Goal: Check status: Check status

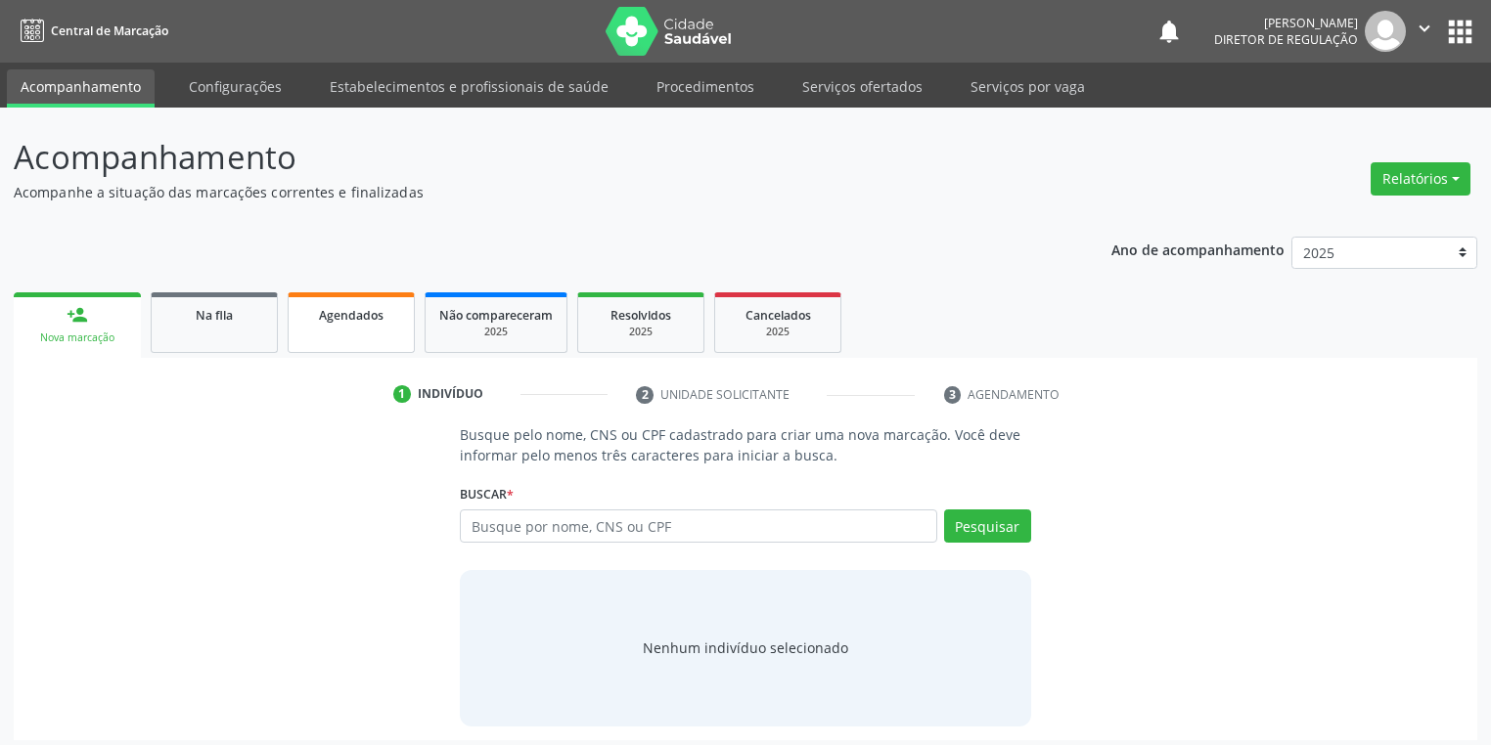
click at [325, 331] on link "Agendados" at bounding box center [351, 322] width 127 height 61
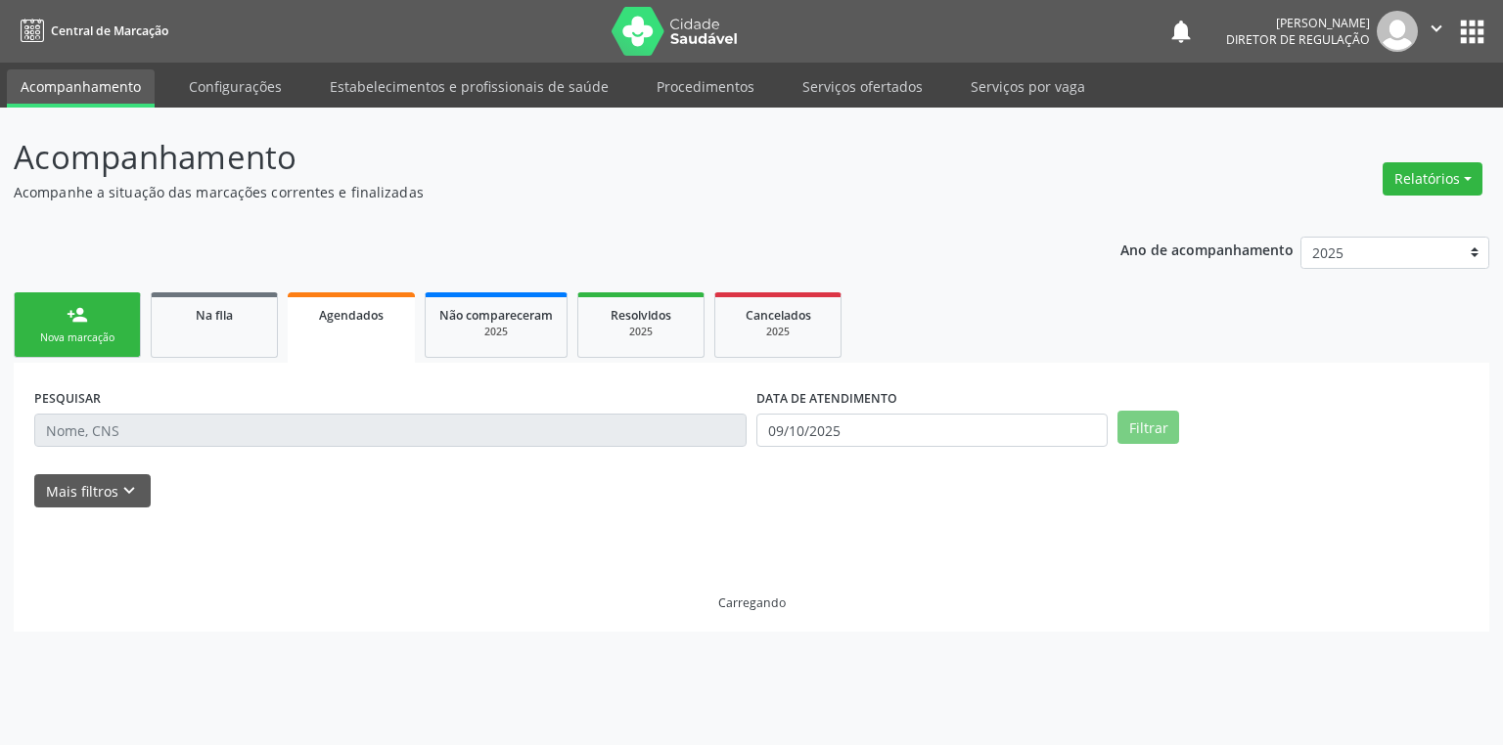
click at [325, 331] on link "Agendados" at bounding box center [351, 327] width 127 height 70
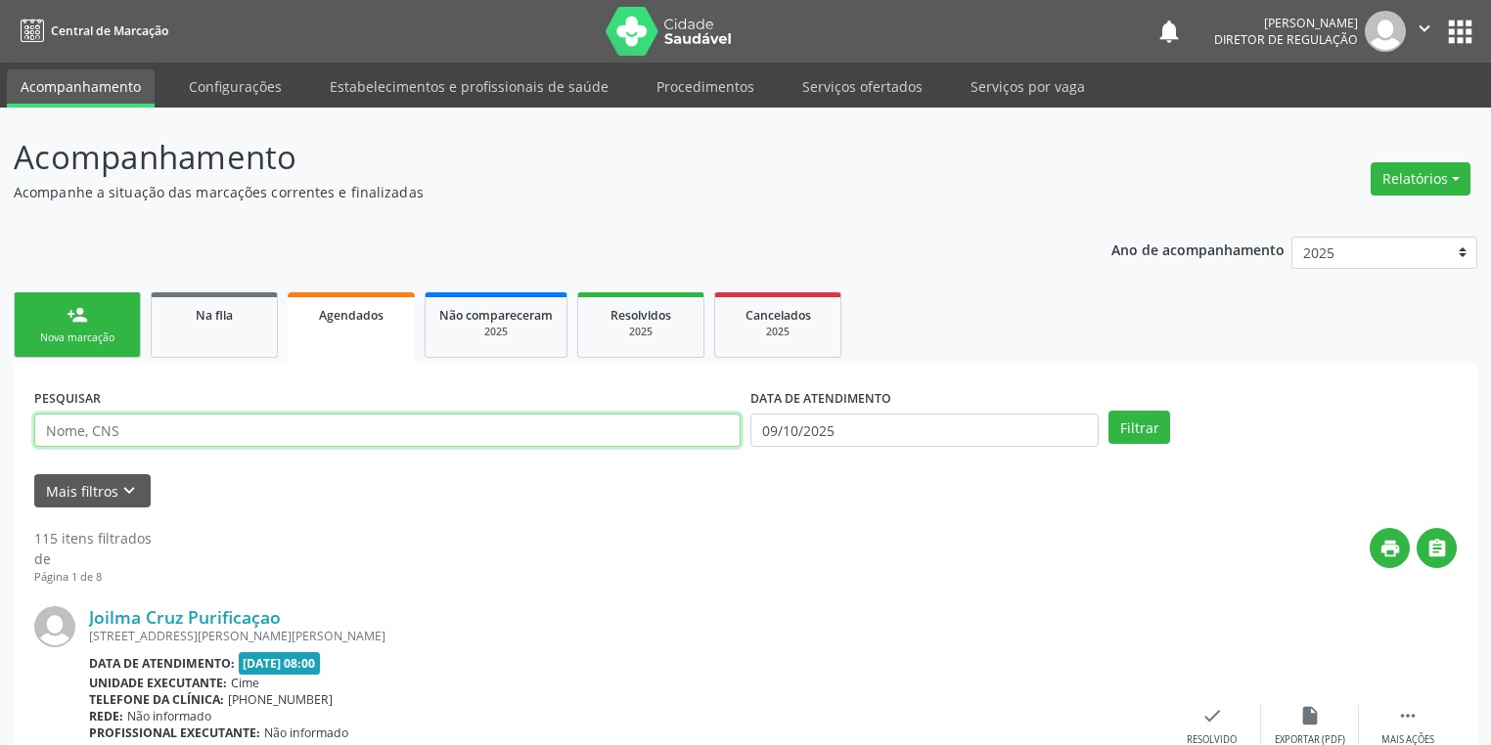
click at [157, 430] on input "text" at bounding box center [387, 430] width 706 height 33
type input "[PERSON_NAME]"
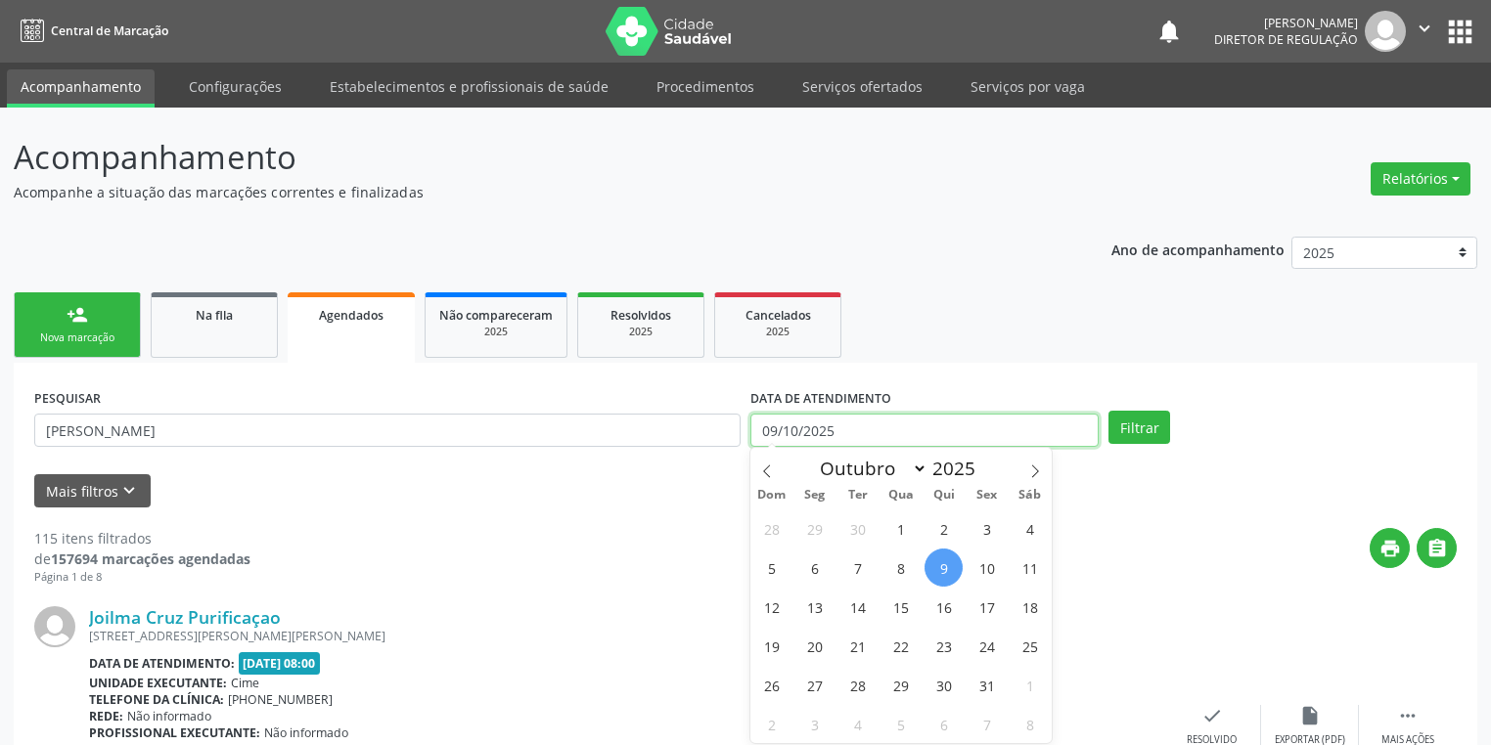
click at [813, 438] on input "09/10/2025" at bounding box center [924, 430] width 348 height 33
click at [900, 612] on span "15" at bounding box center [900, 607] width 38 height 38
type input "[DATE]"
click at [900, 612] on span "15" at bounding box center [900, 607] width 38 height 38
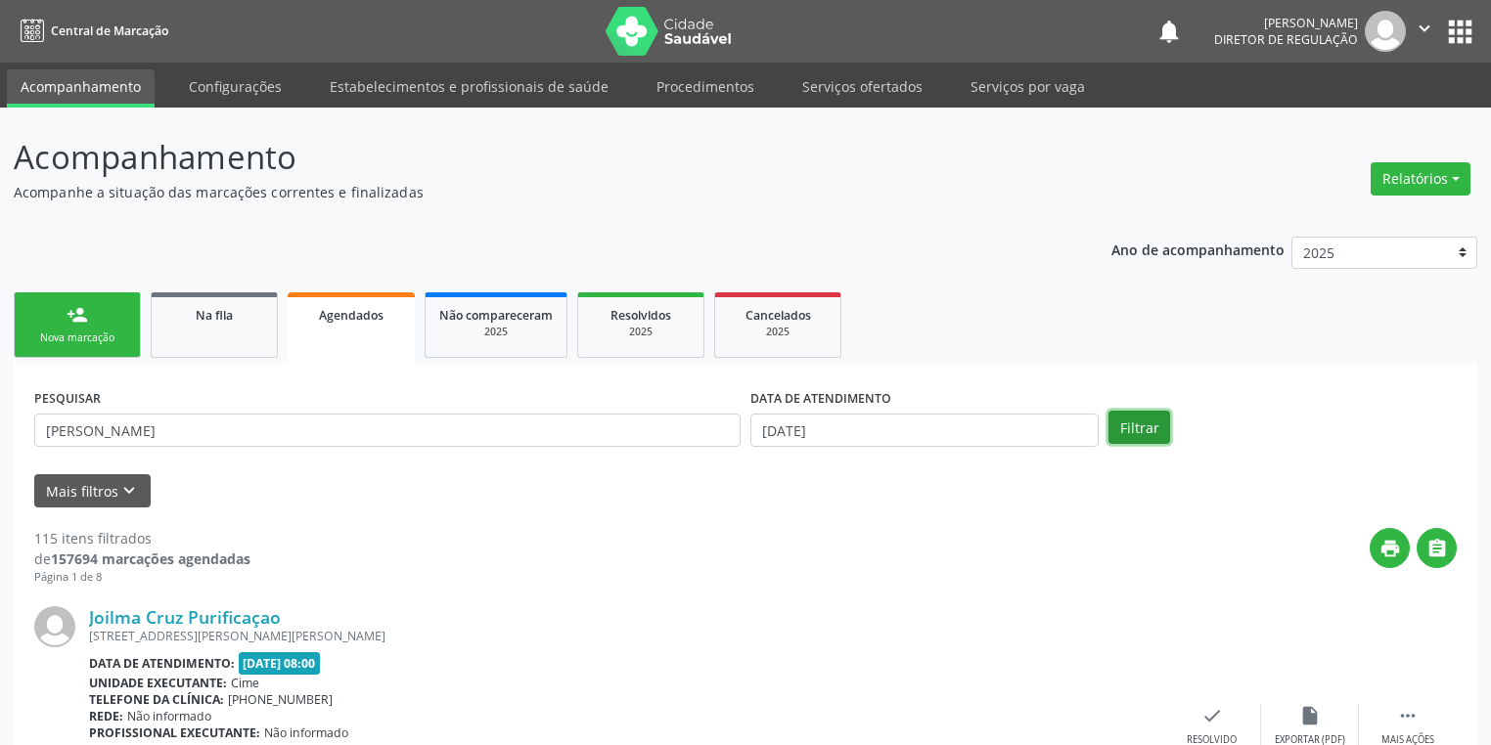
click at [1139, 430] on button "Filtrar" at bounding box center [1139, 427] width 62 height 33
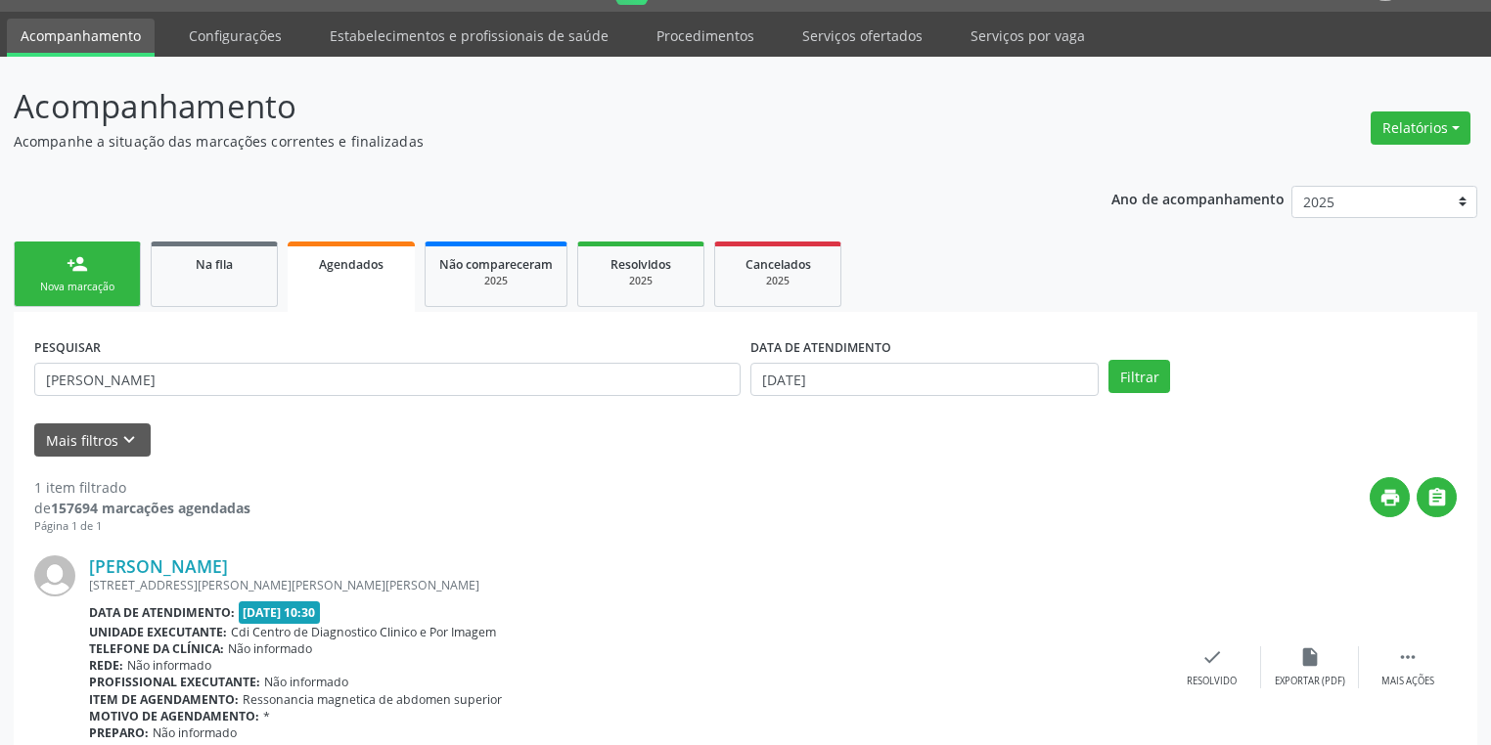
scroll to position [137, 0]
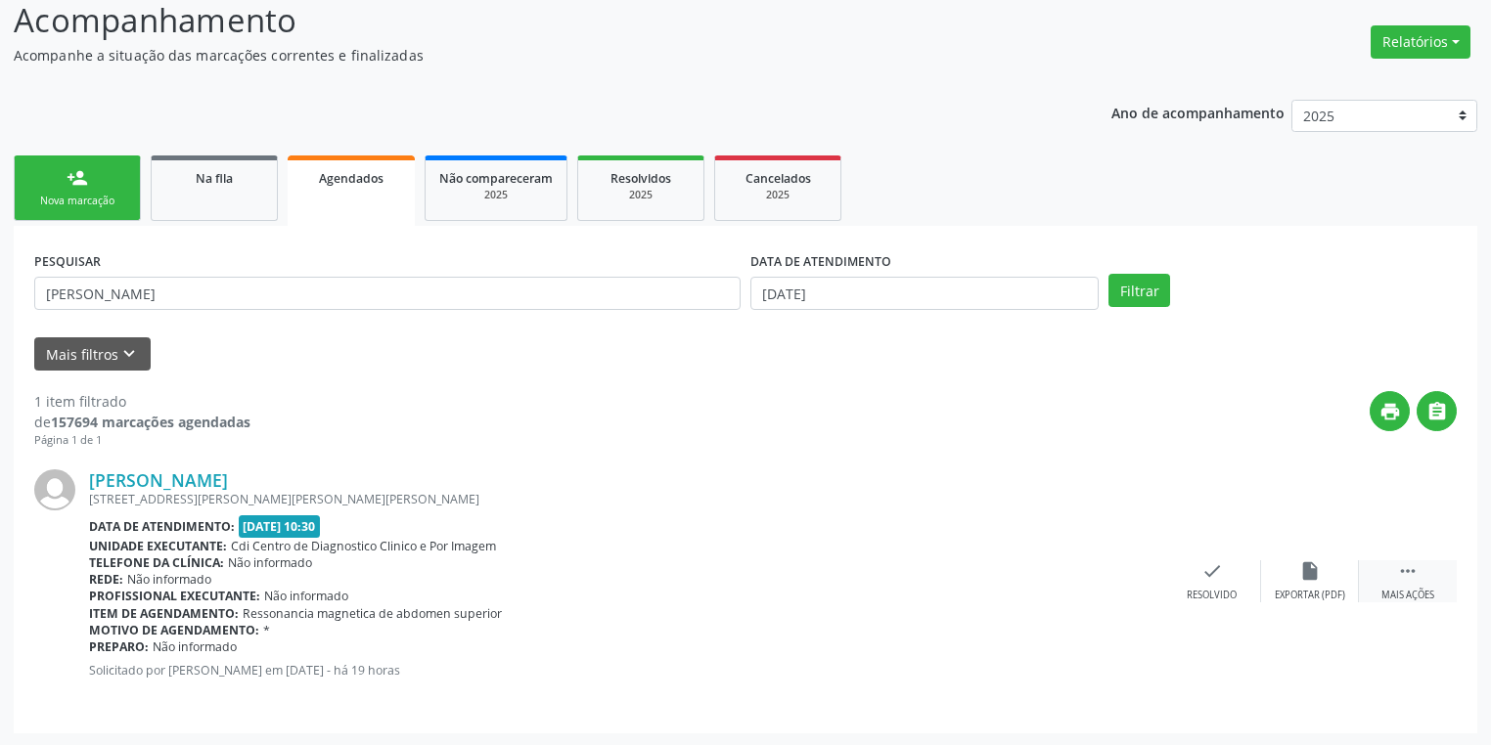
click at [1405, 569] on icon "" at bounding box center [1408, 572] width 22 height 22
click at [1003, 565] on div "print Imprimir" at bounding box center [1016, 582] width 98 height 42
